Goal: Task Accomplishment & Management: Manage account settings

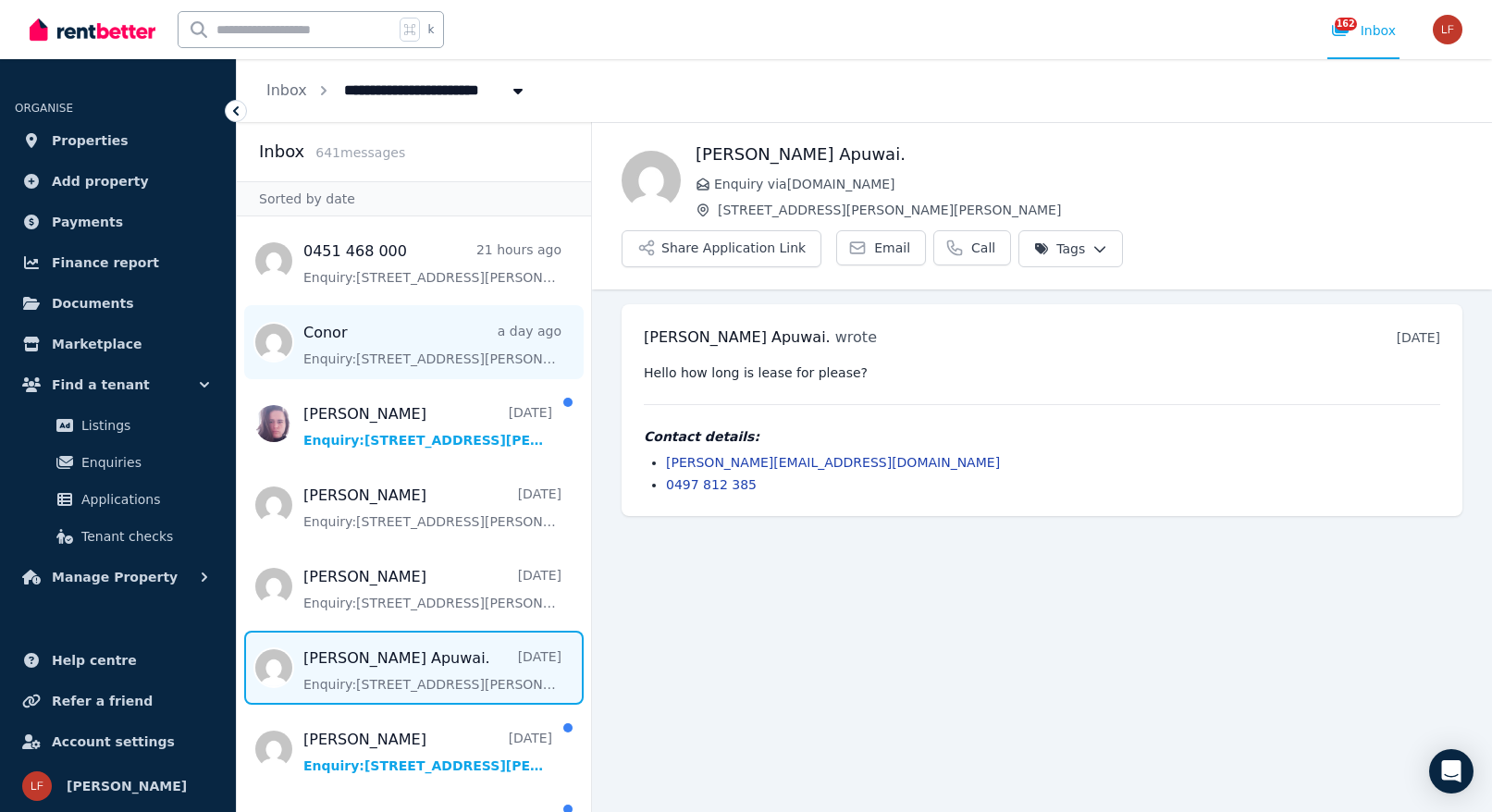
click at [502, 351] on span "Message list" at bounding box center [413, 342] width 354 height 74
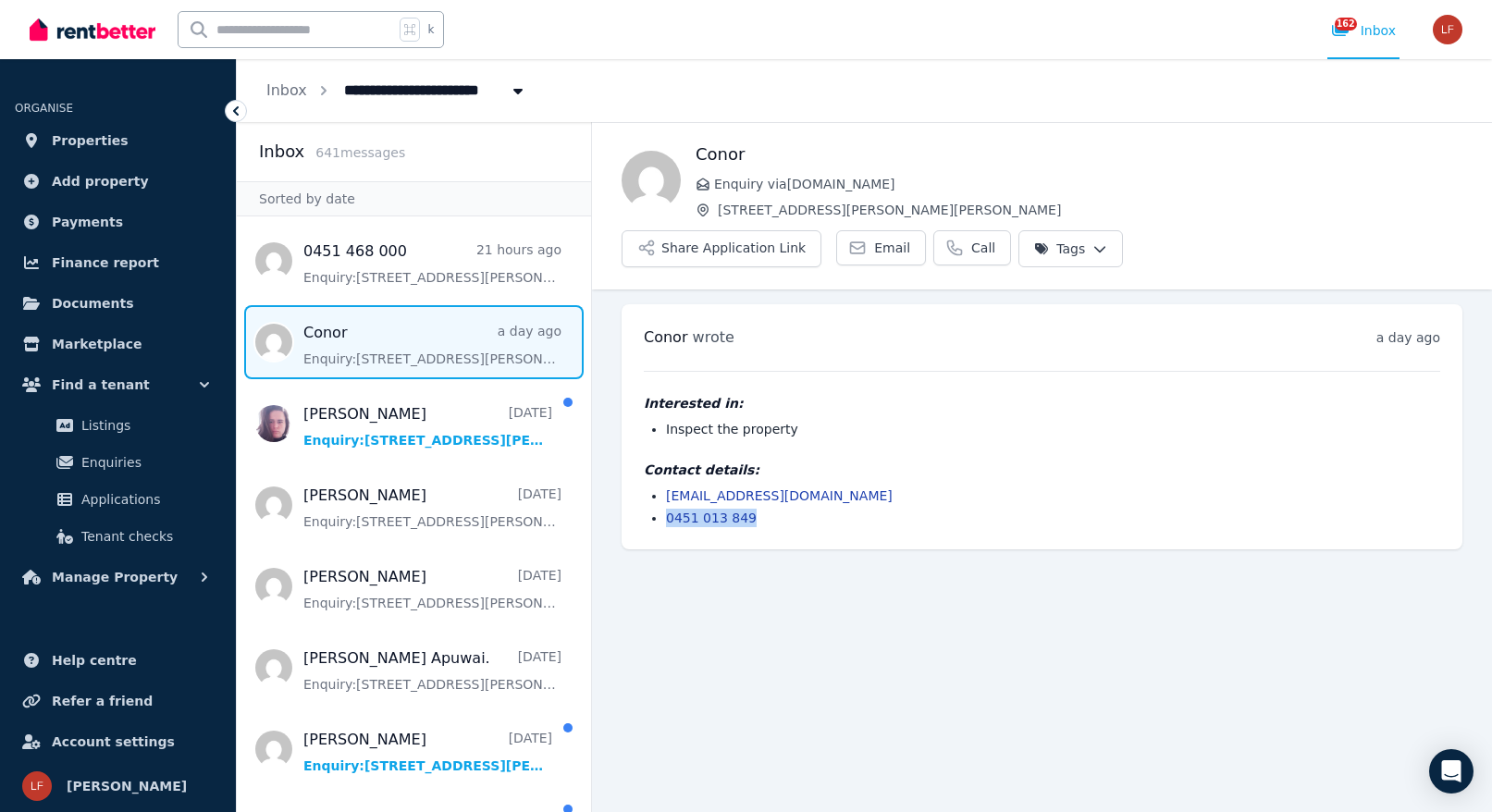
drag, startPoint x: 824, startPoint y: 475, endPoint x: 664, endPoint y: 472, distance: 160.0
click at [664, 486] on ul "[EMAIL_ADDRESS][DOMAIN_NAME] 0451 013 849" at bounding box center [1041, 507] width 797 height 41
copy link "0451 013 849"
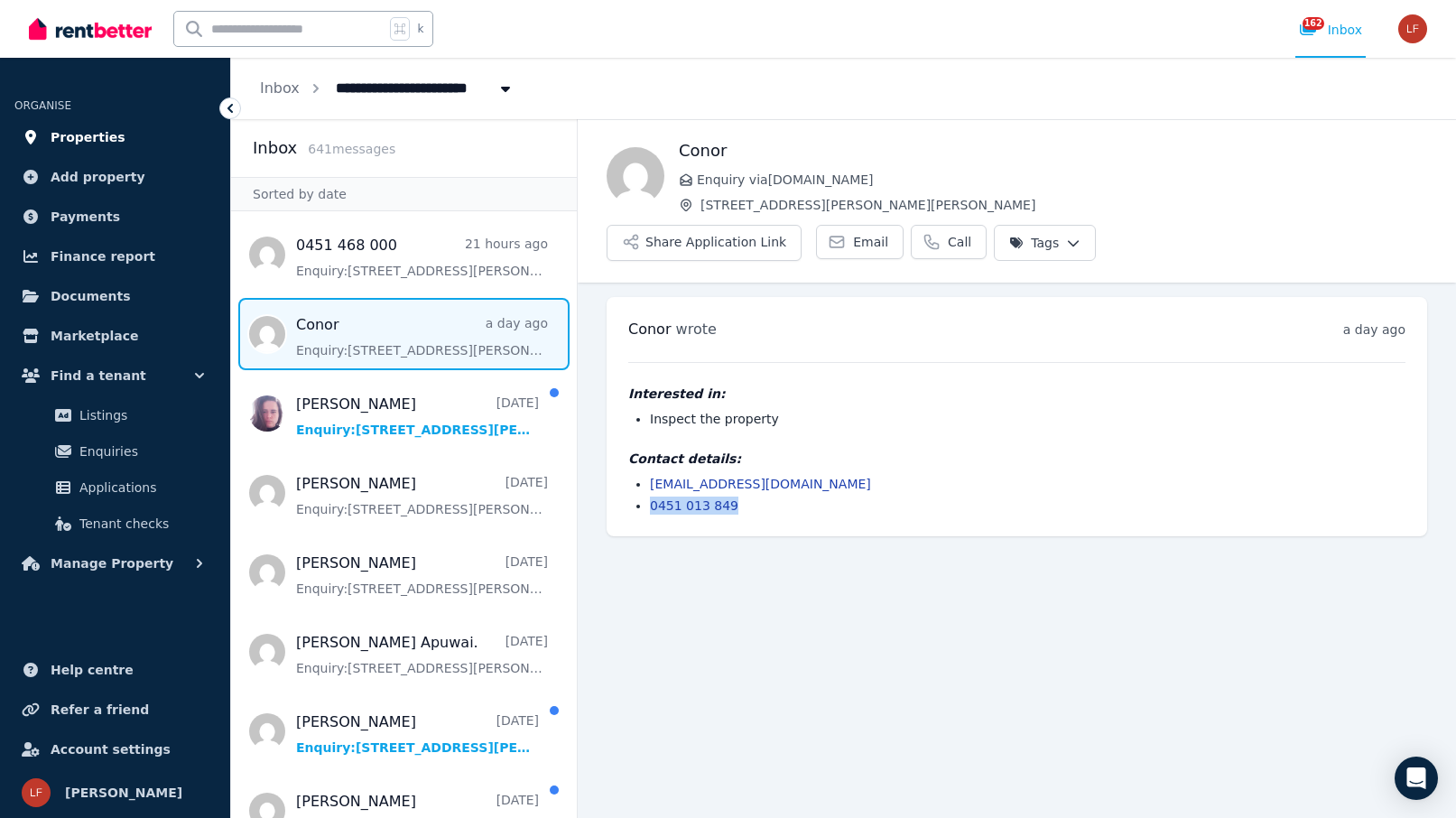
click at [111, 135] on span "Properties" at bounding box center [88, 137] width 75 height 22
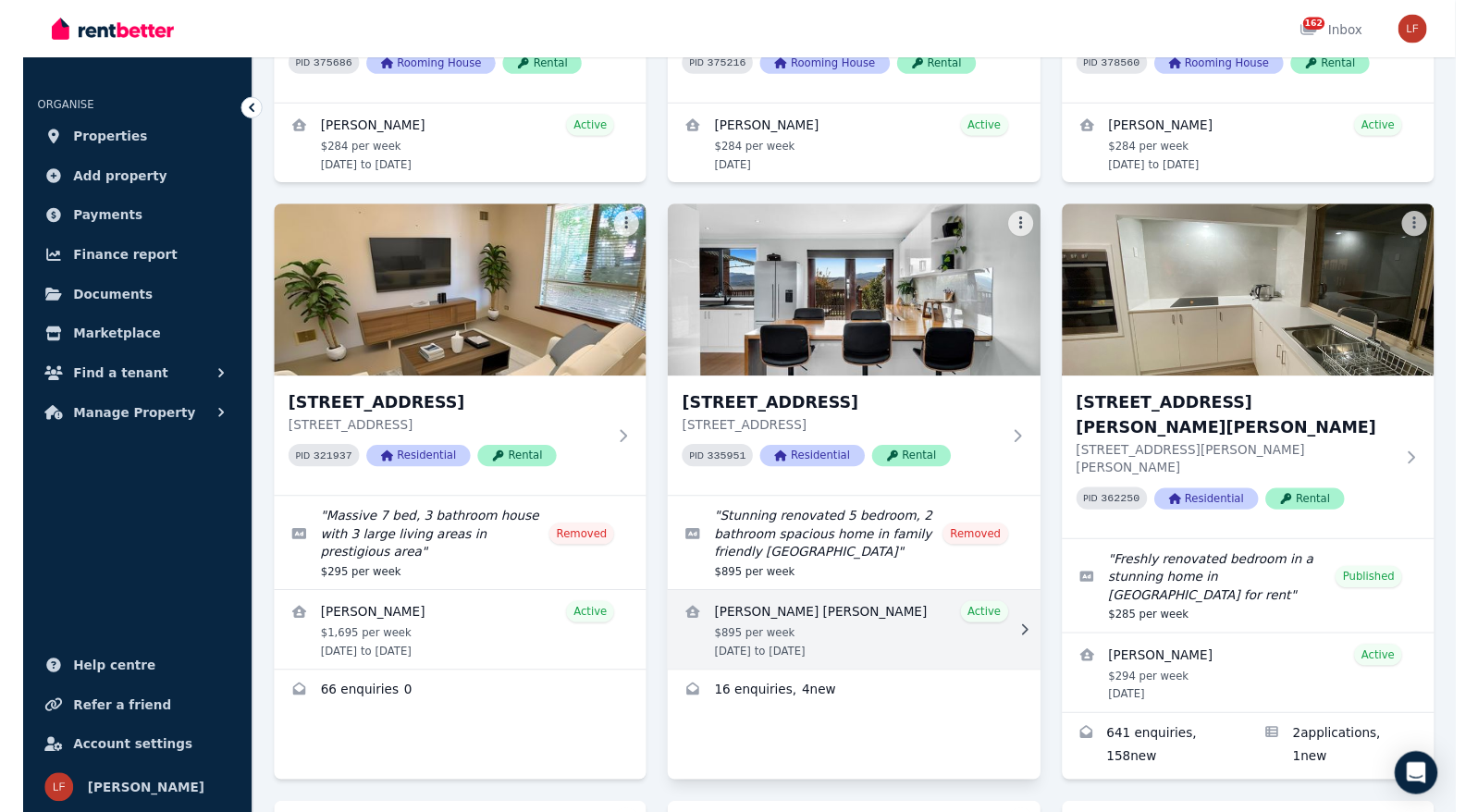
scroll to position [803, 0]
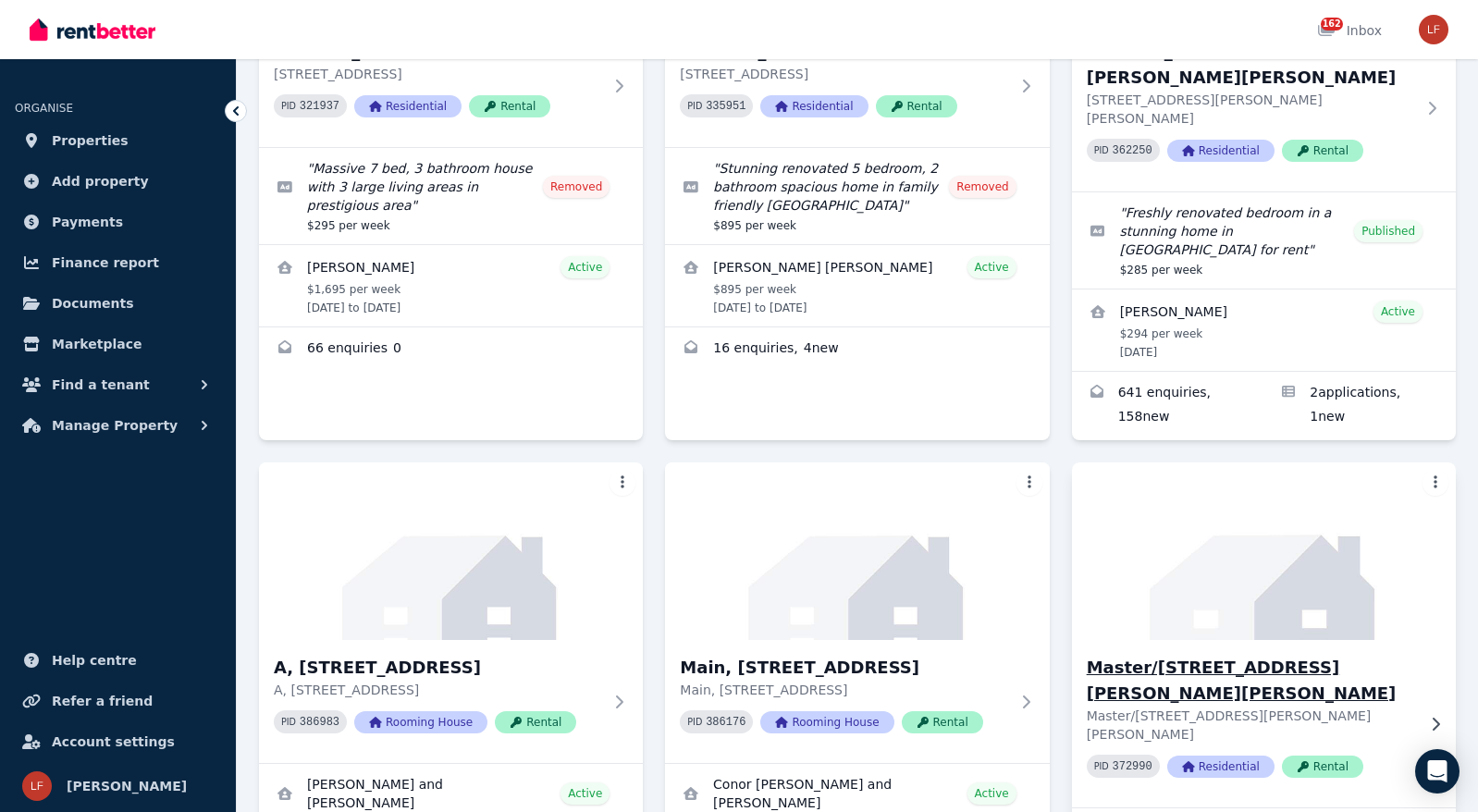
click at [1213, 655] on h3 "Master/[STREET_ADDRESS][PERSON_NAME][PERSON_NAME]" at bounding box center [1251, 680] width 329 height 52
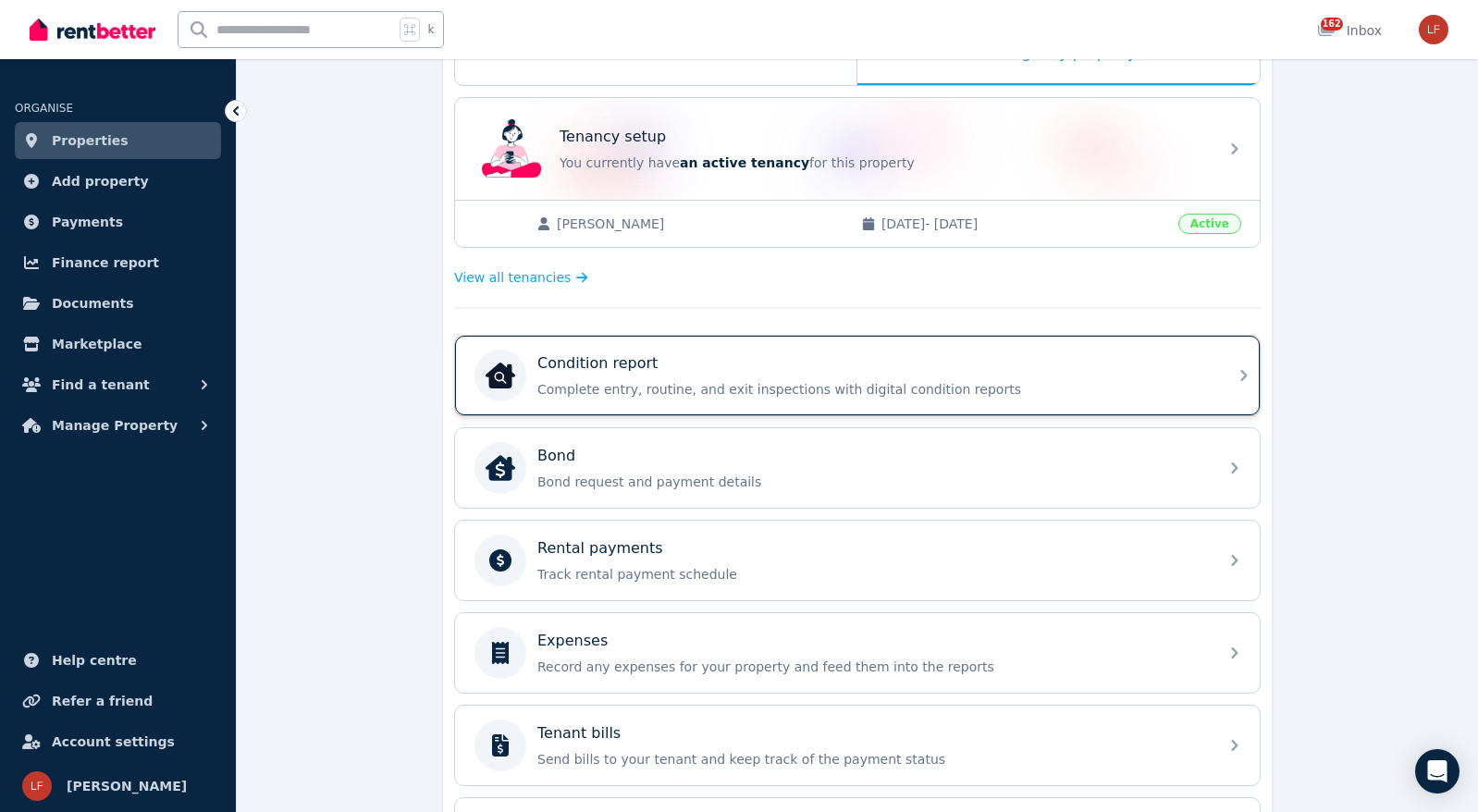
scroll to position [286, 0]
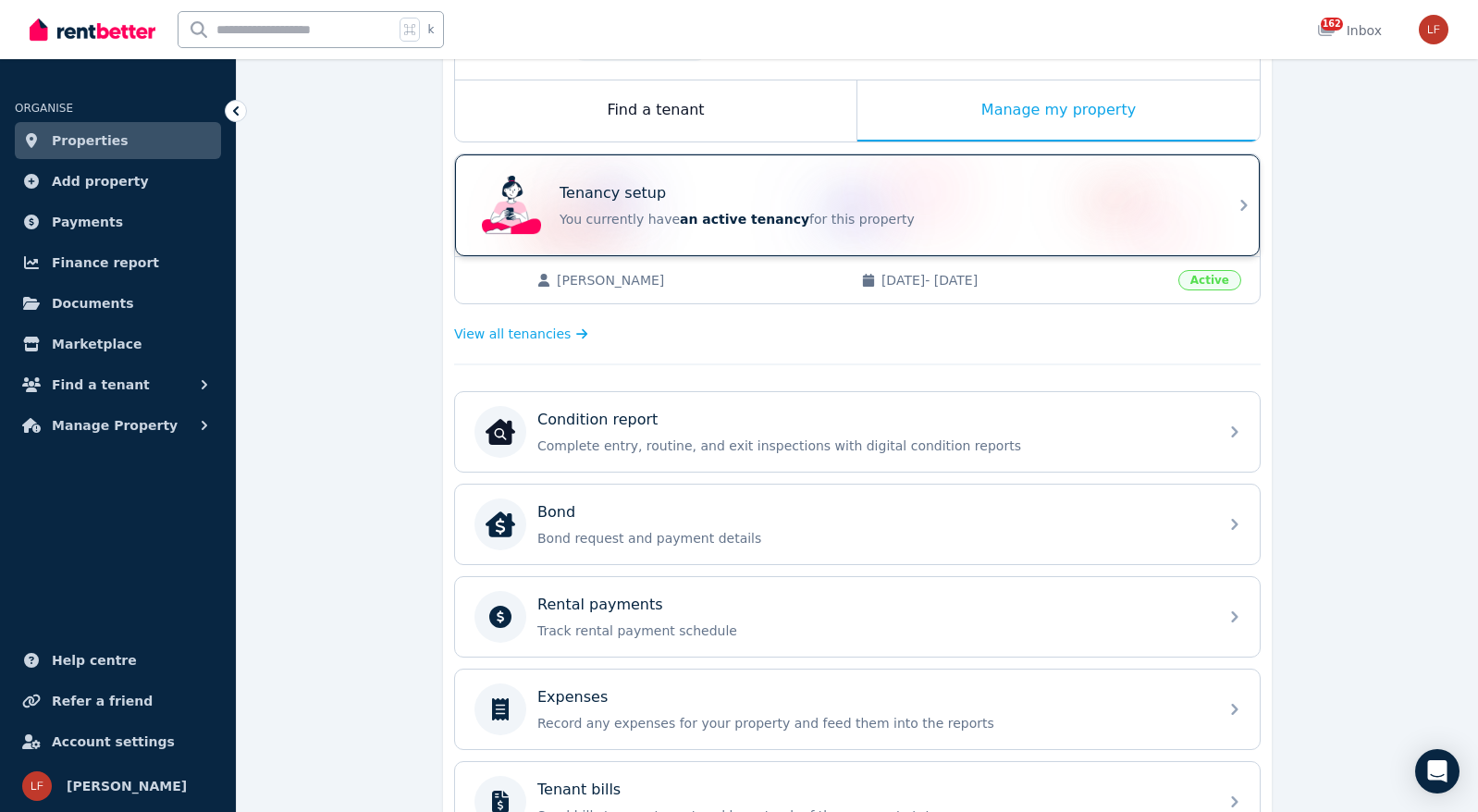
click at [1024, 227] on p "You currently have an active tenancy for this property" at bounding box center [883, 218] width 647 height 19
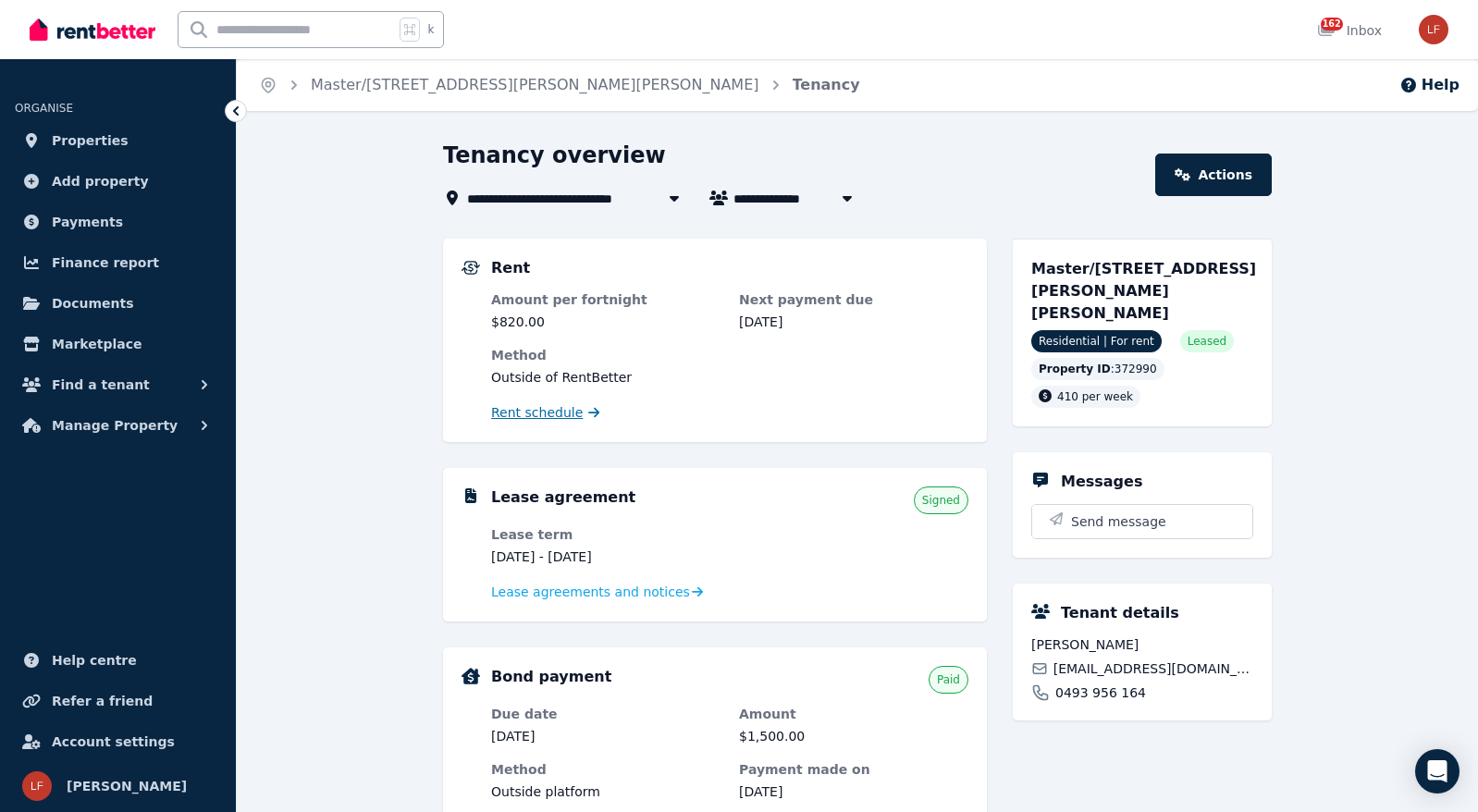
click at [571, 415] on span "Rent schedule" at bounding box center [537, 412] width 92 height 19
click at [554, 410] on span "Rent schedule" at bounding box center [537, 412] width 92 height 19
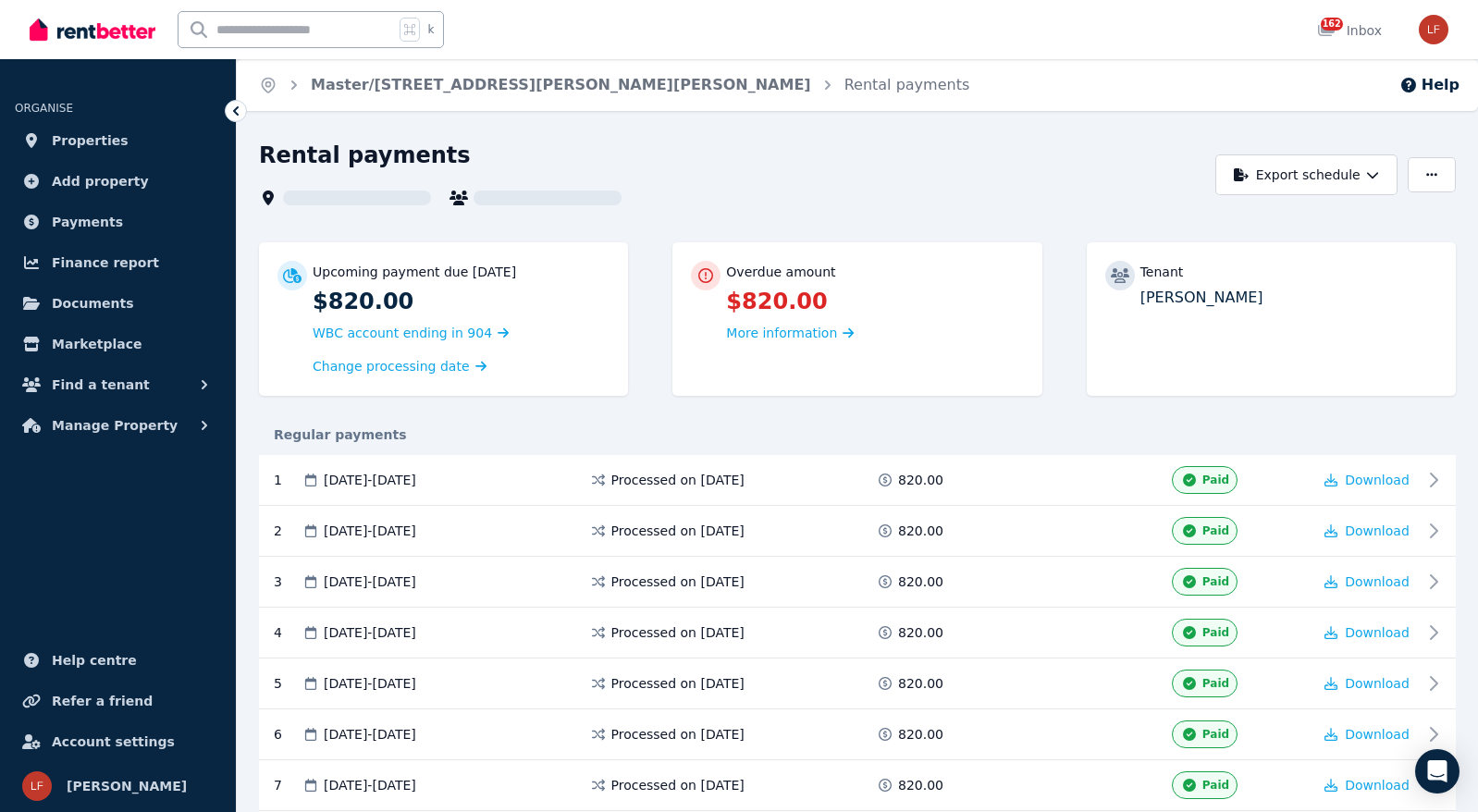
scroll to position [658, 0]
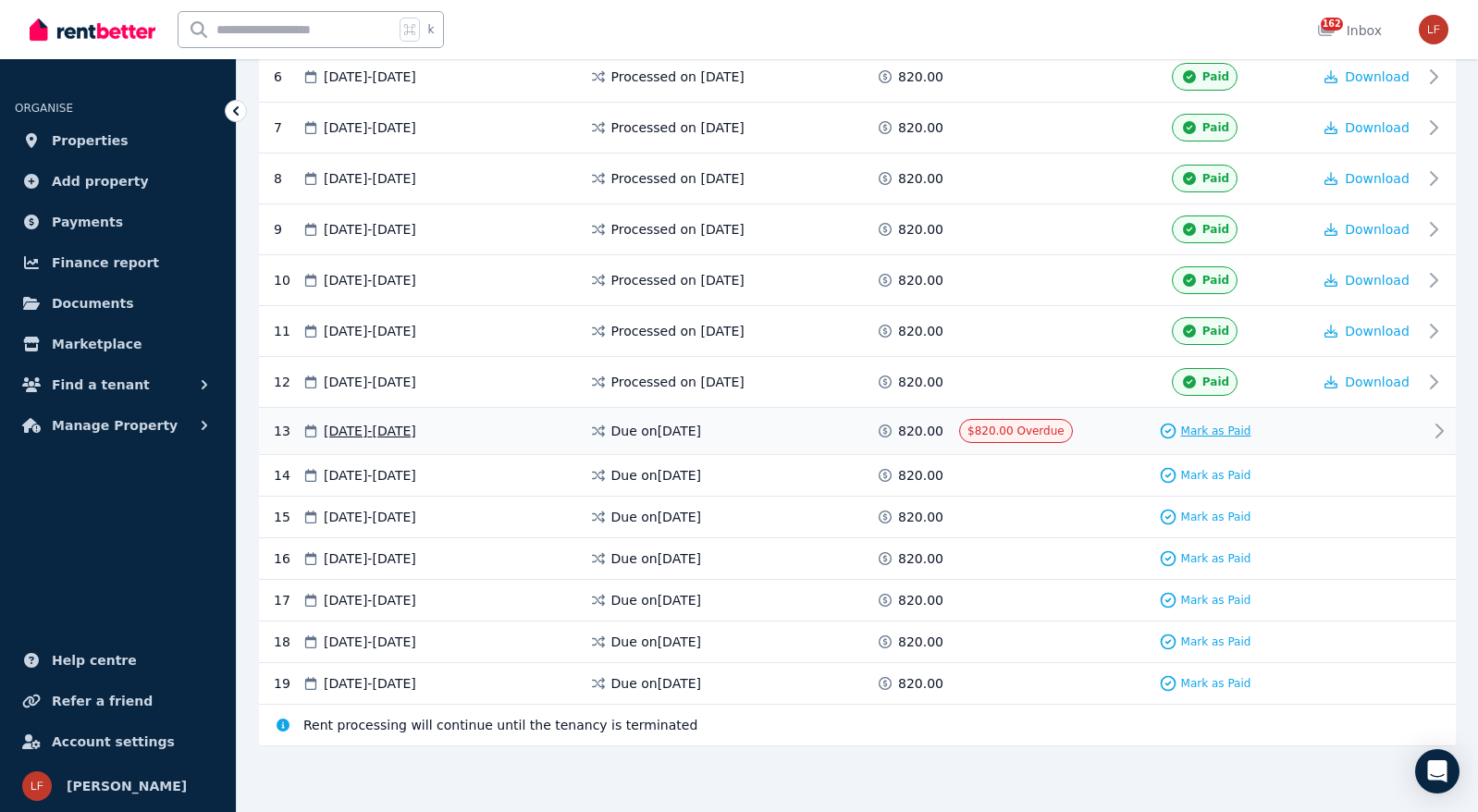
click at [1203, 426] on span "Mark as Paid" at bounding box center [1217, 431] width 70 height 15
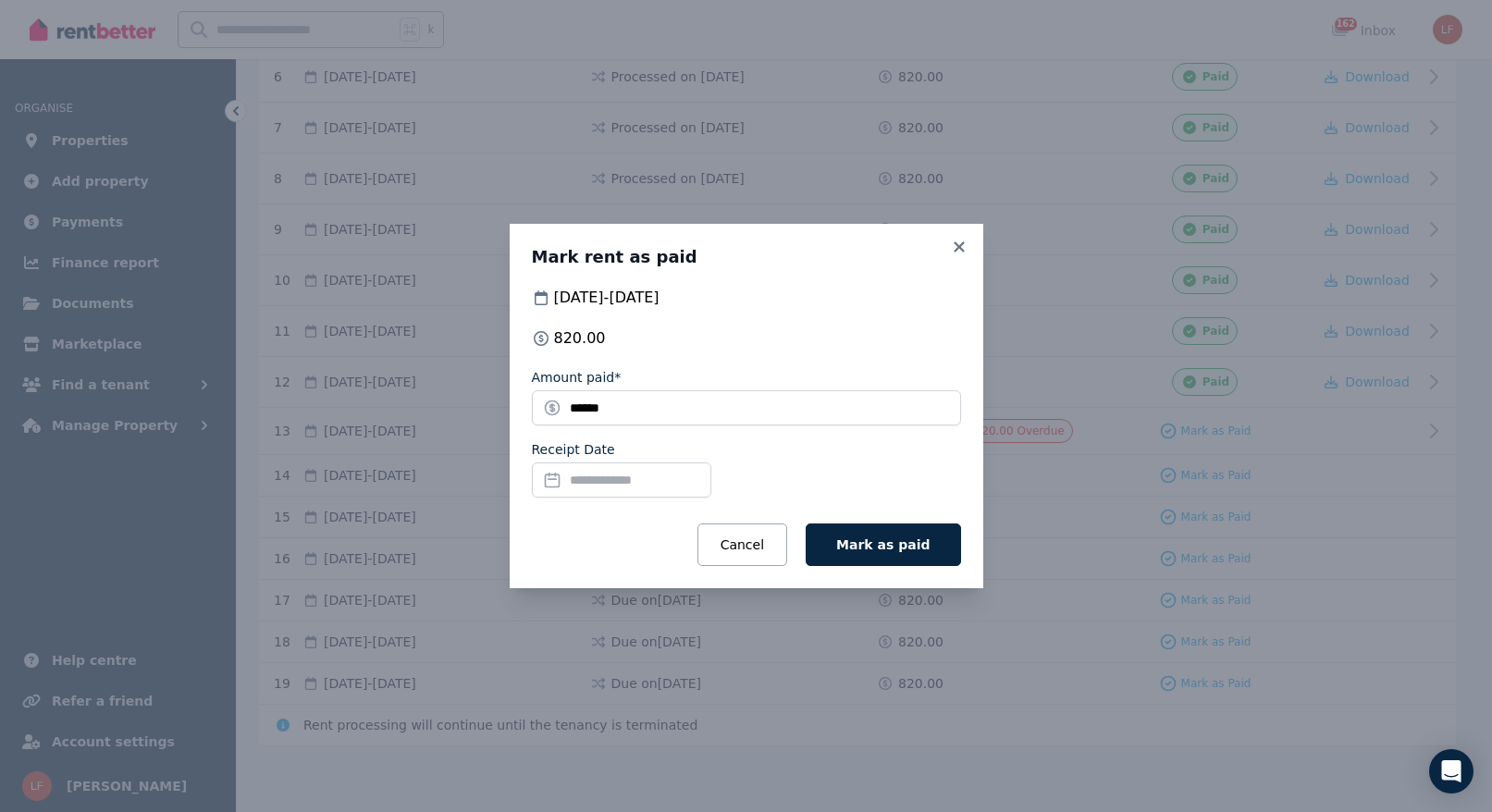
click at [649, 479] on input "Receipt Date" at bounding box center [622, 480] width 179 height 35
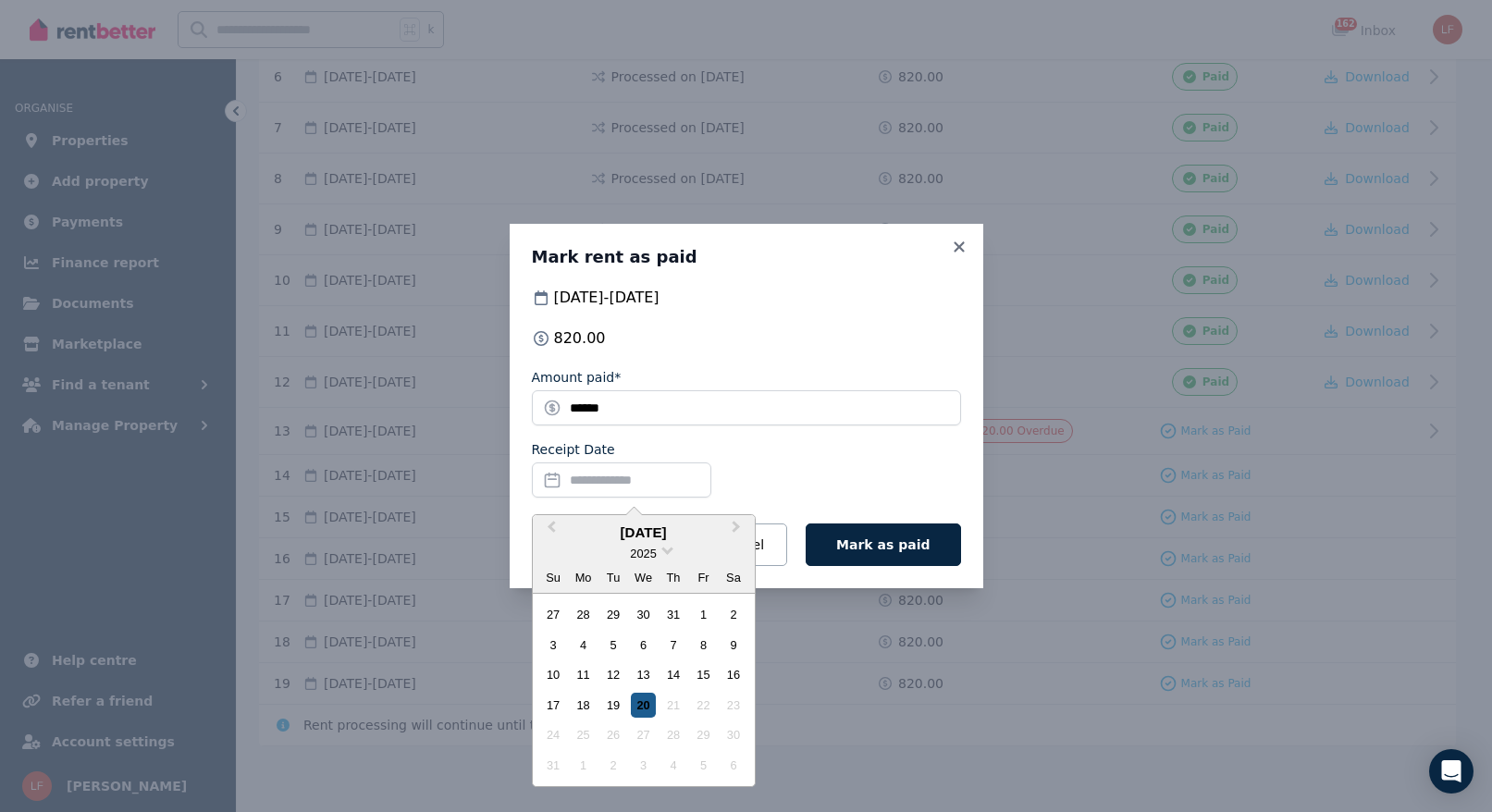
click at [642, 706] on div "20" at bounding box center [644, 706] width 25 height 25
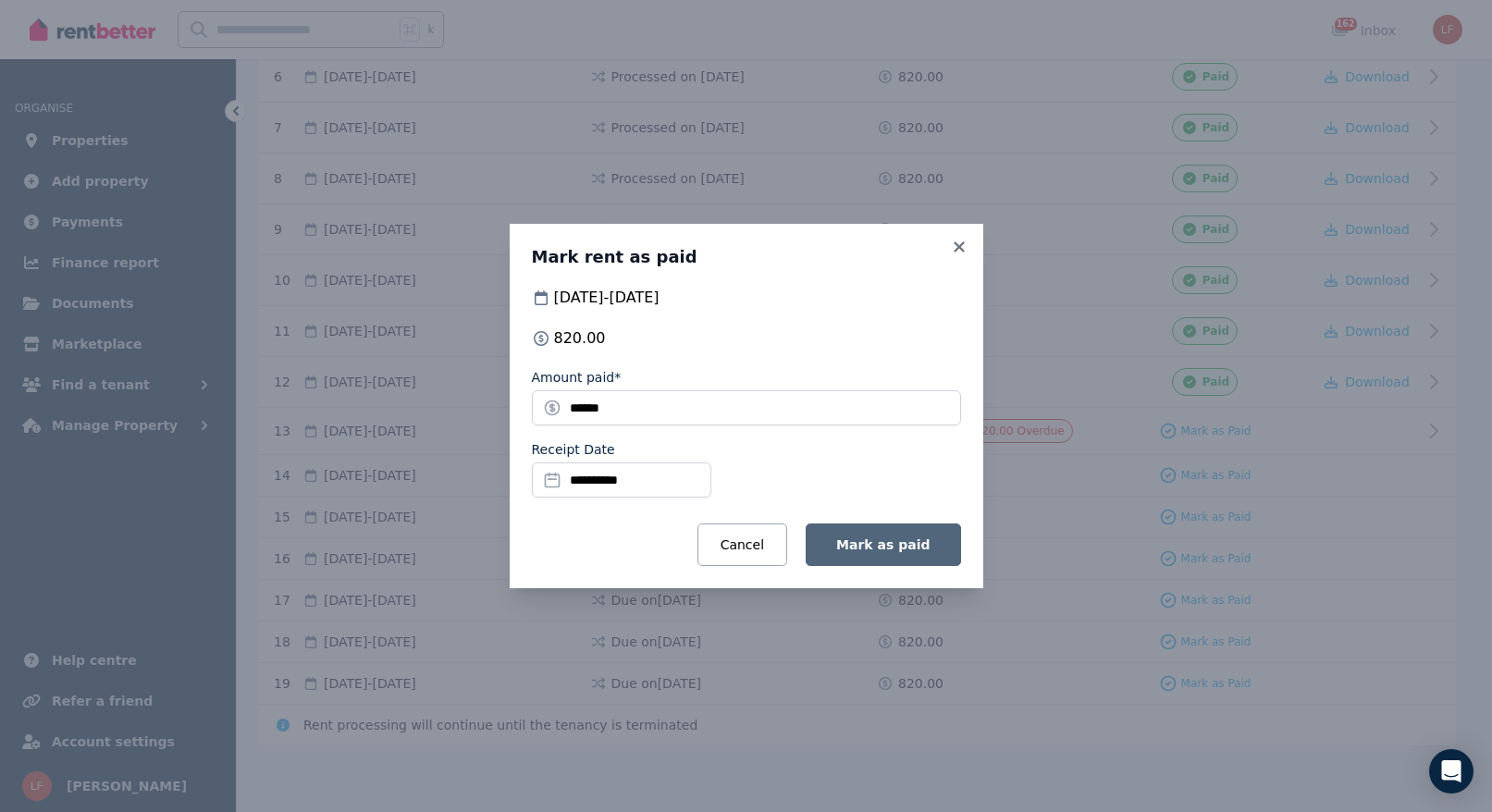
click at [867, 551] on span "Mark as paid" at bounding box center [883, 544] width 94 height 15
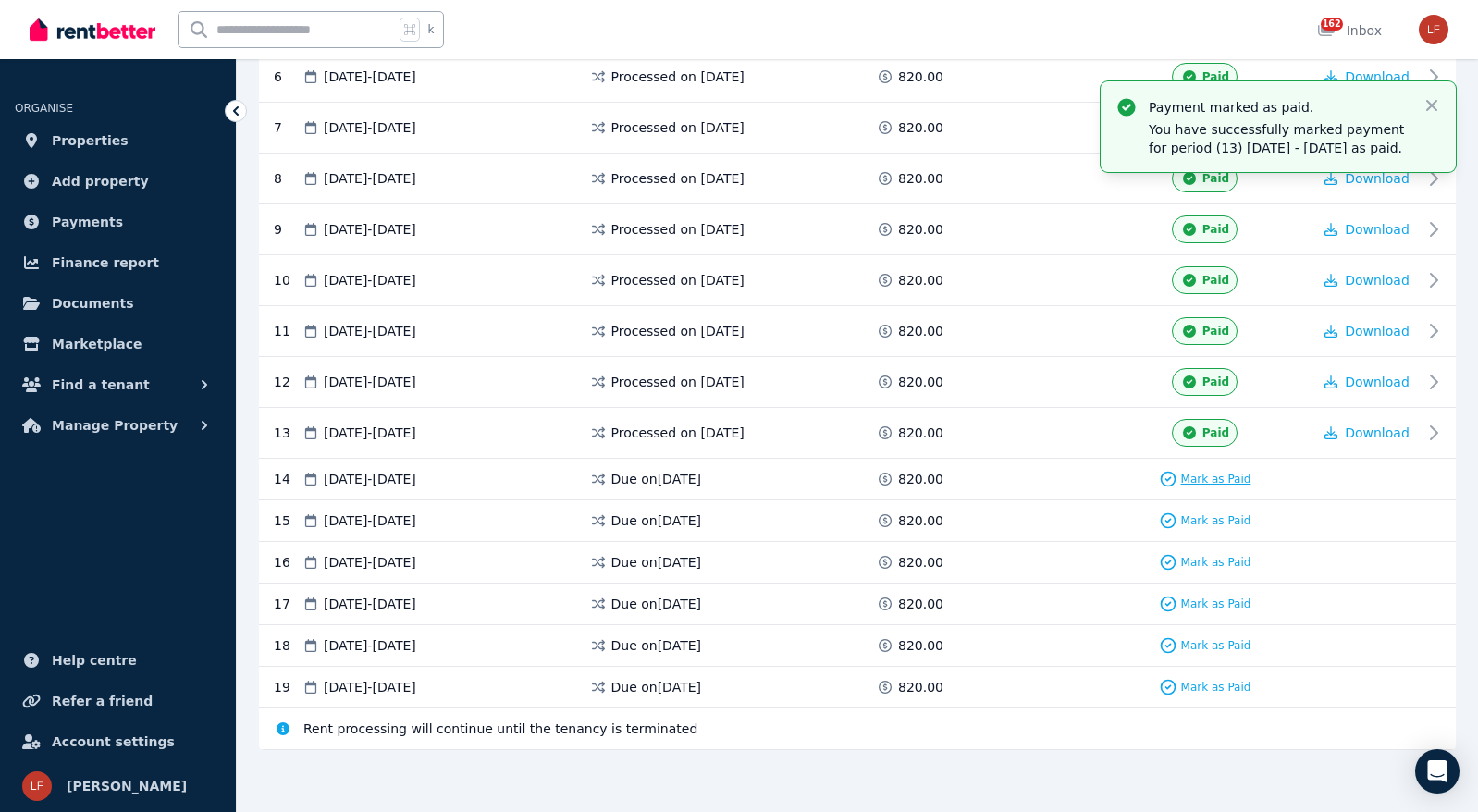
click at [1208, 479] on span "Mark as Paid" at bounding box center [1217, 479] width 70 height 15
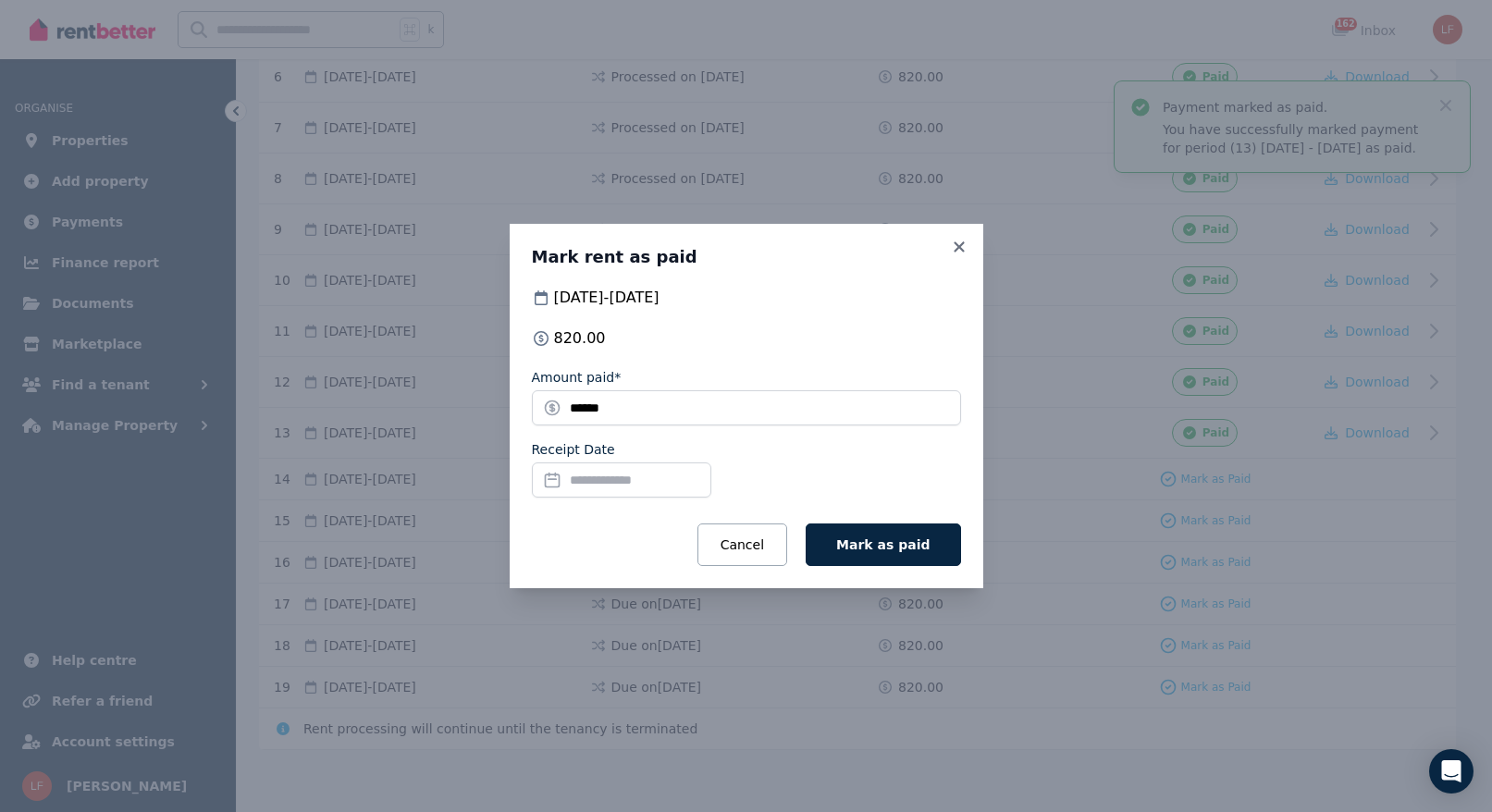
click at [677, 483] on input "Receipt Date" at bounding box center [622, 480] width 179 height 35
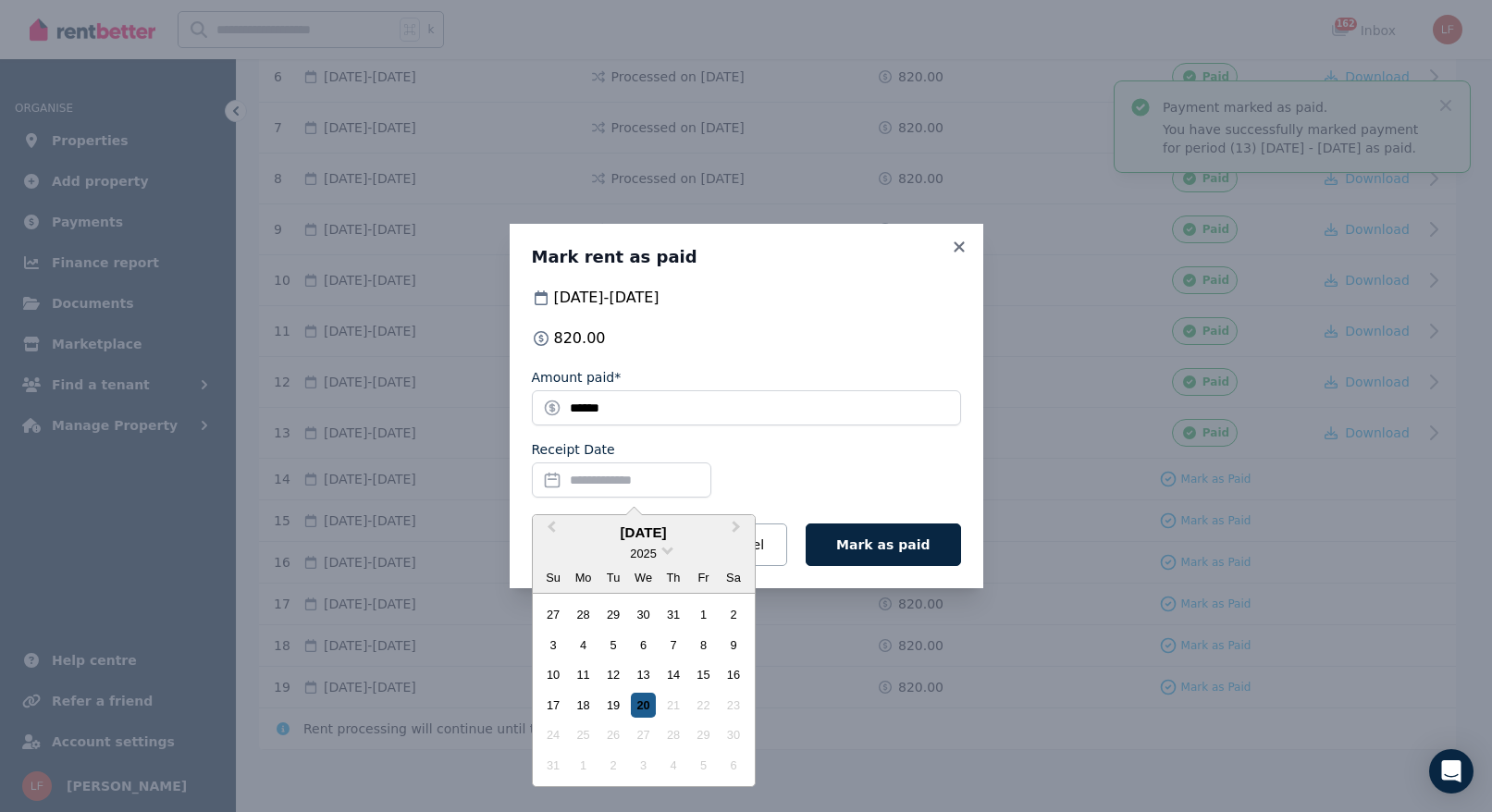
click at [655, 703] on div "20" at bounding box center [644, 706] width 25 height 25
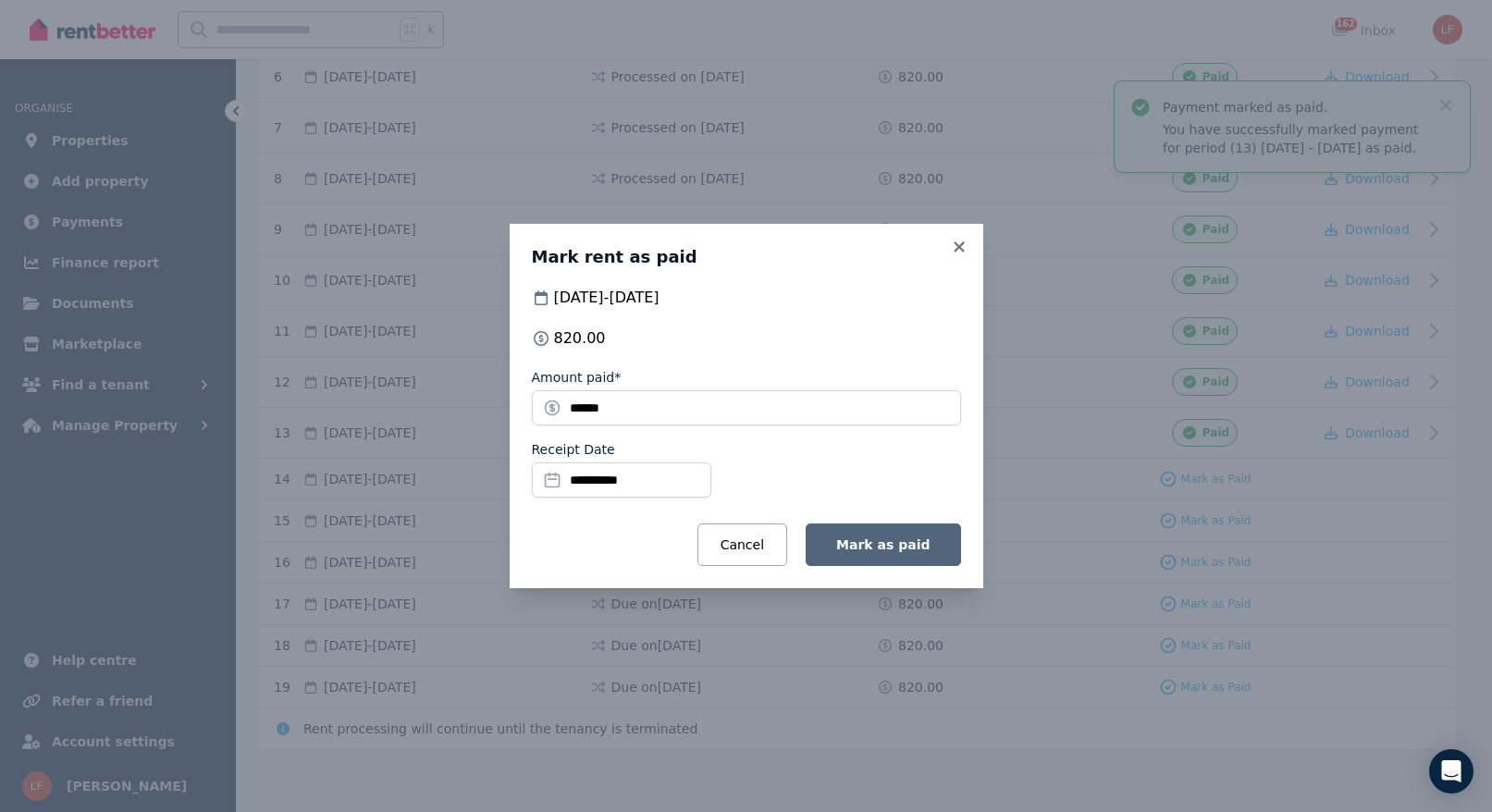
click at [891, 551] on span "Mark as paid" at bounding box center [883, 544] width 94 height 15
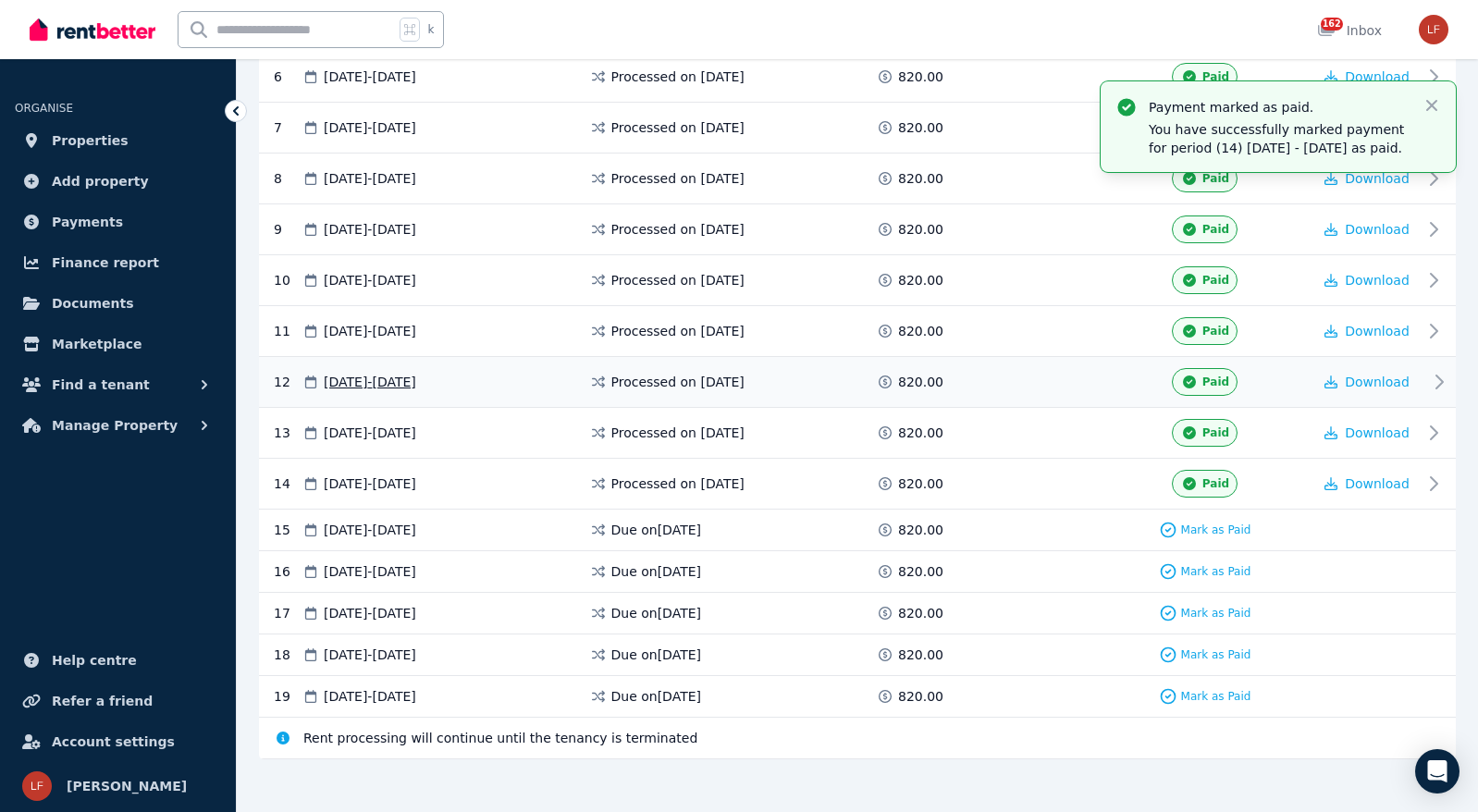
click at [1213, 380] on span "Paid" at bounding box center [1216, 381] width 27 height 15
click at [110, 140] on span "Properties" at bounding box center [90, 140] width 77 height 22
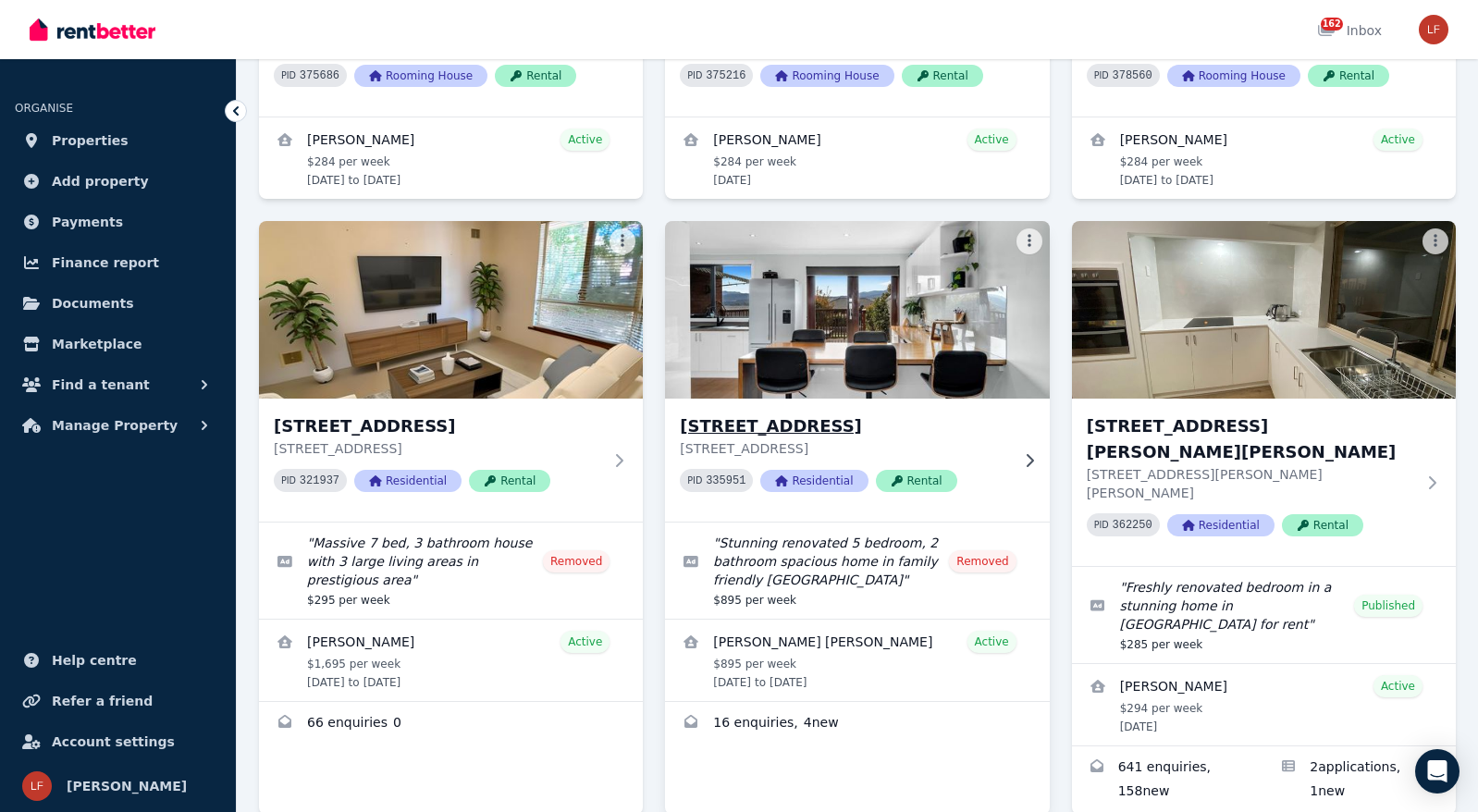
scroll to position [495, 0]
